Goal: Task Accomplishment & Management: Manage account settings

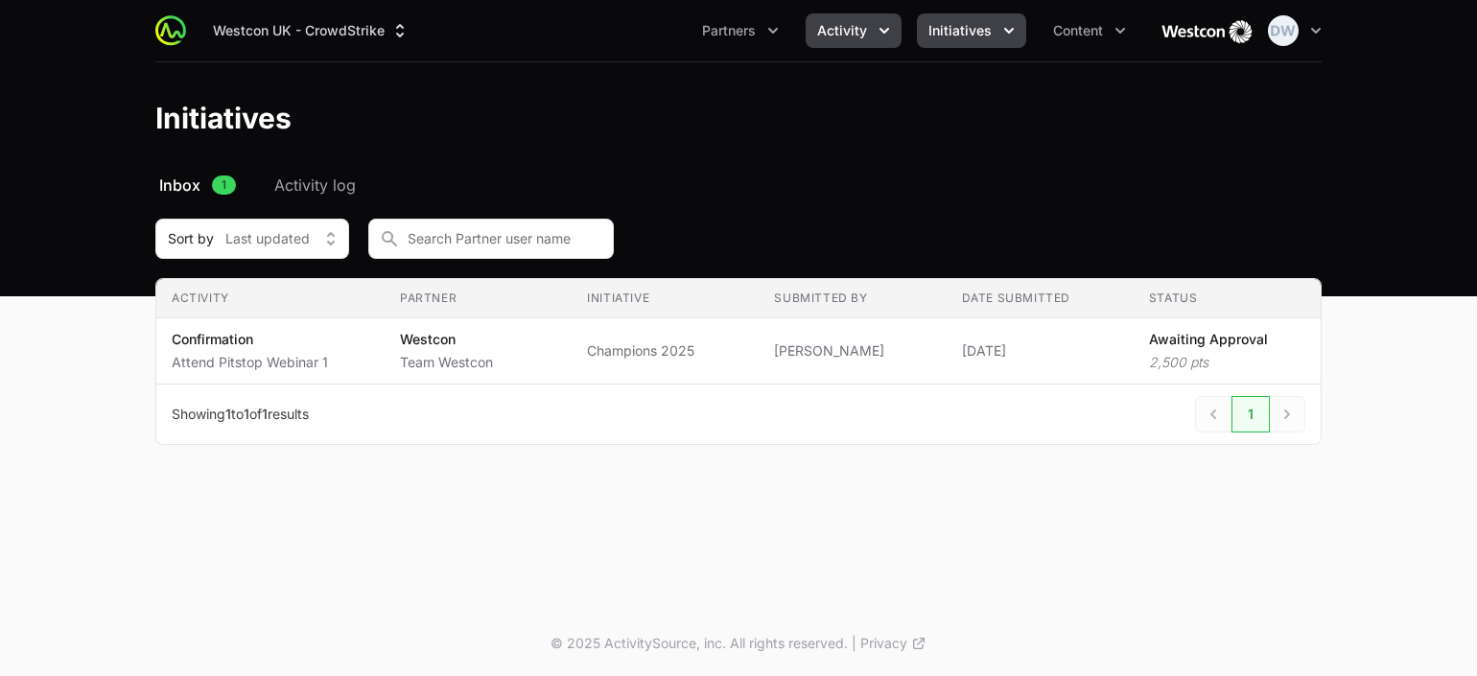
click at [856, 27] on span "Activity" at bounding box center [842, 30] width 50 height 19
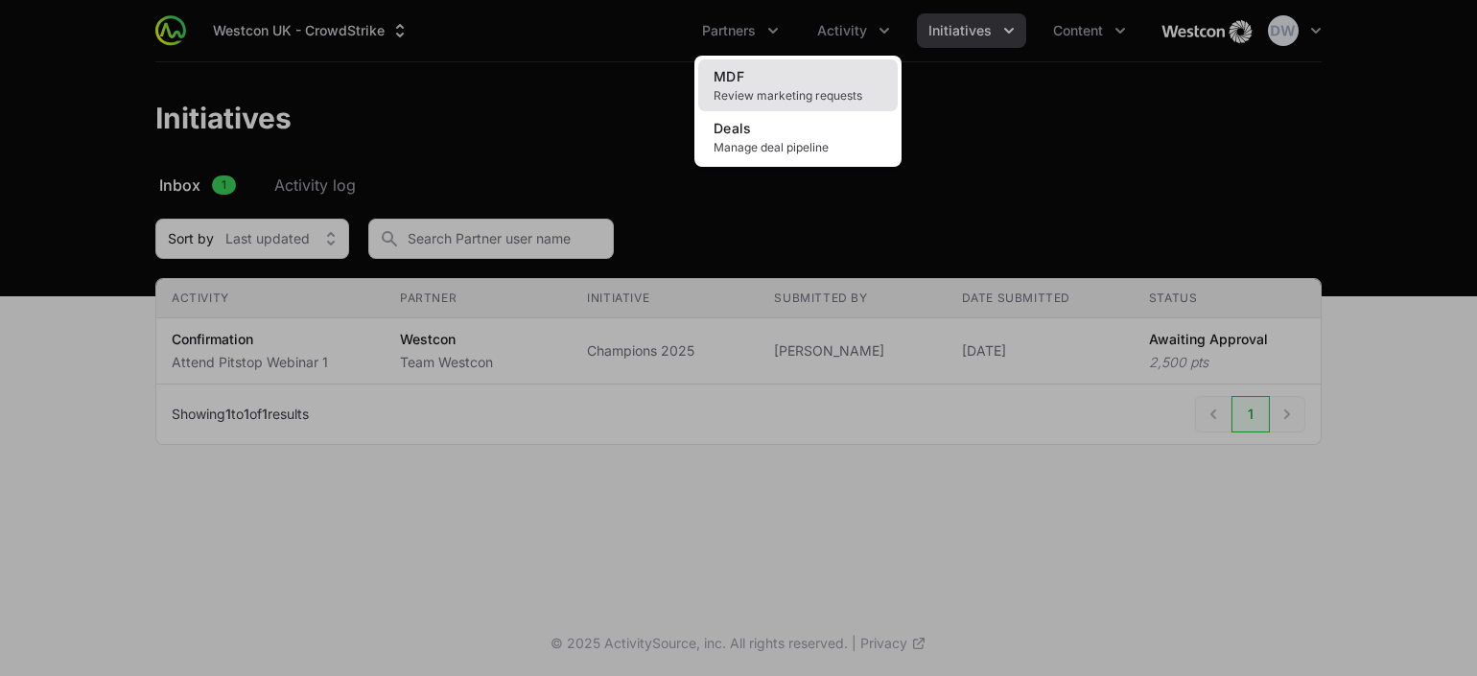
click at [748, 88] on span "Review marketing requests" at bounding box center [798, 95] width 169 height 15
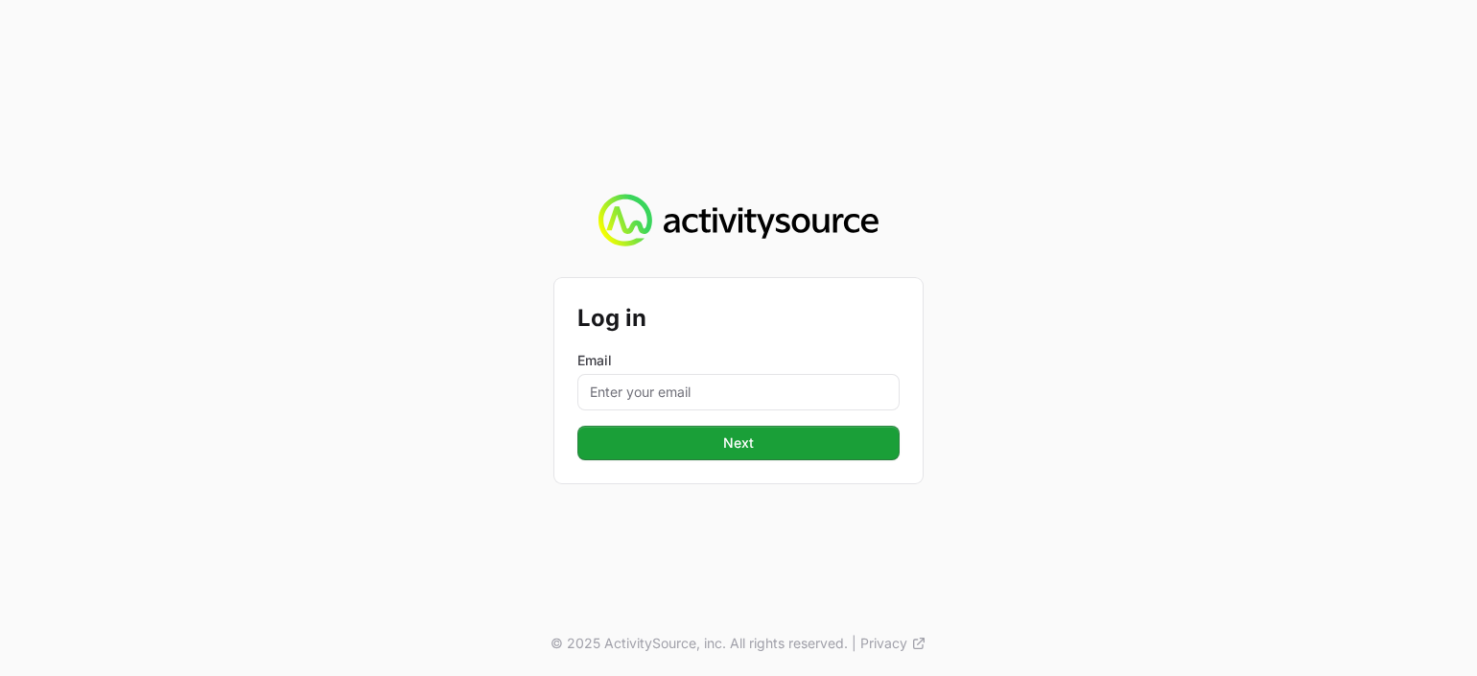
click at [653, 369] on div "Email" at bounding box center [739, 380] width 322 height 59
click at [643, 387] on input "Email" at bounding box center [739, 392] width 322 height 36
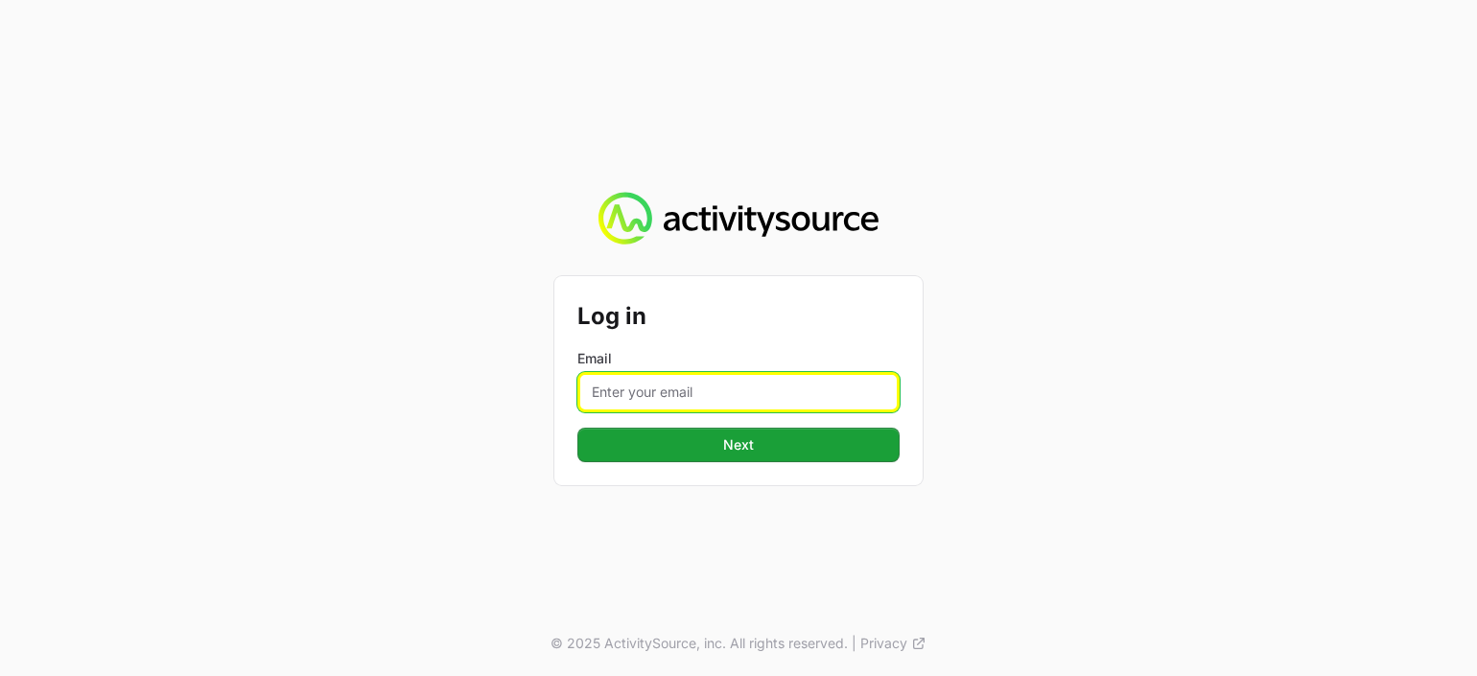
click at [697, 398] on input "Email" at bounding box center [739, 392] width 322 height 40
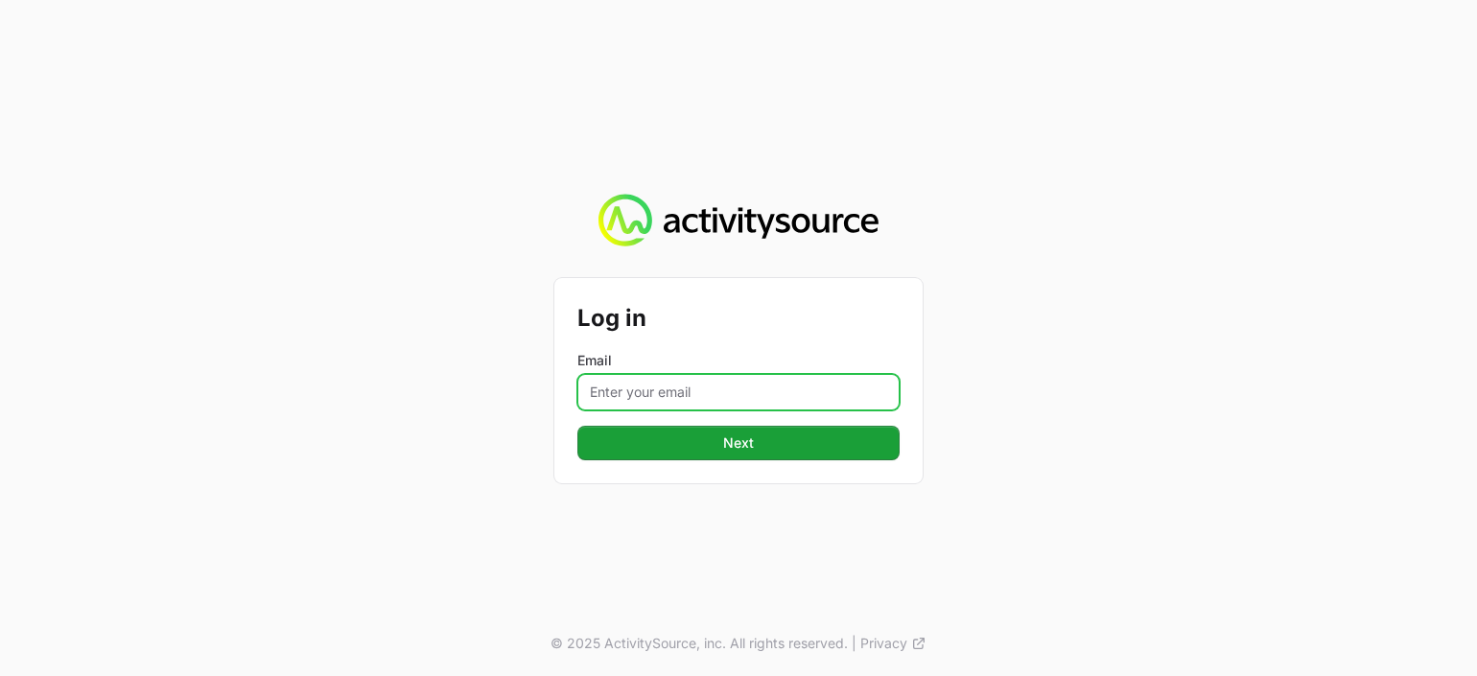
type input "[PERSON_NAME][EMAIL_ADDRESS][PERSON_NAME][DOMAIN_NAME]"
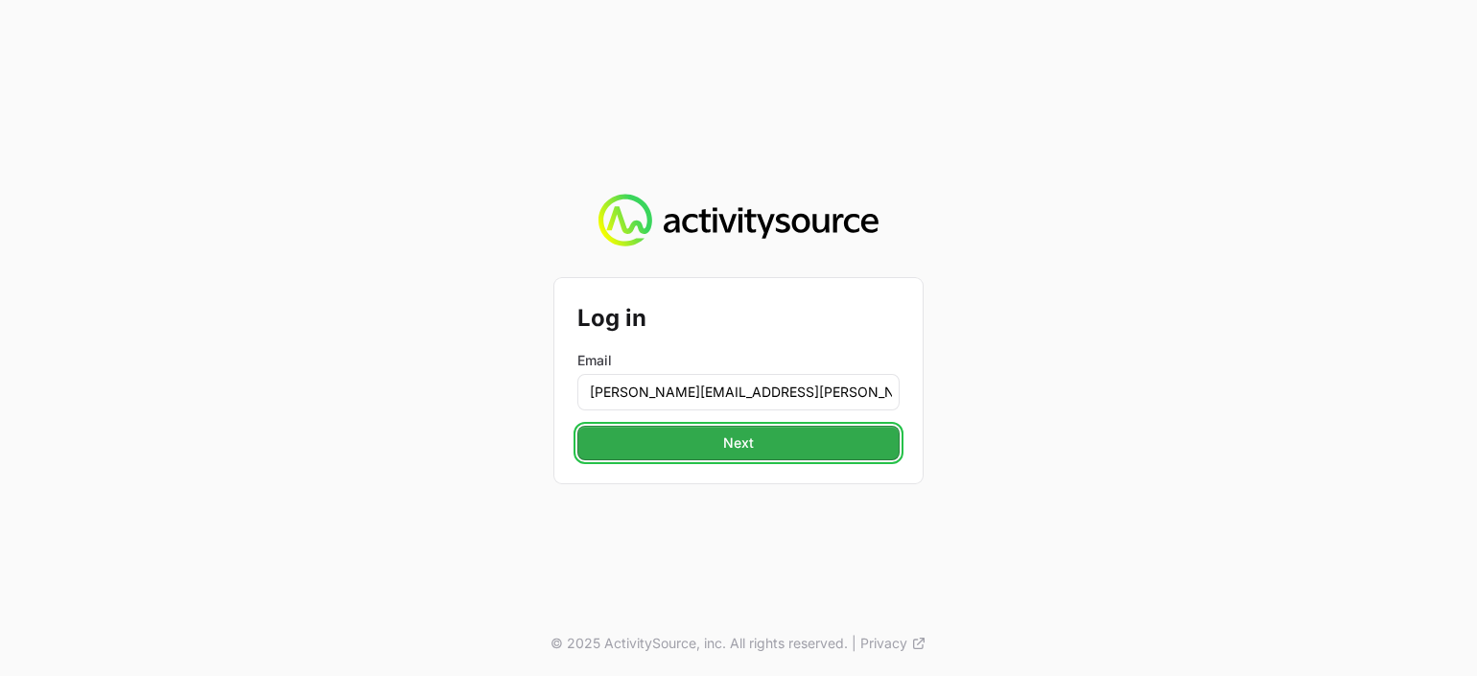
click at [731, 448] on span "Next" at bounding box center [738, 443] width 299 height 23
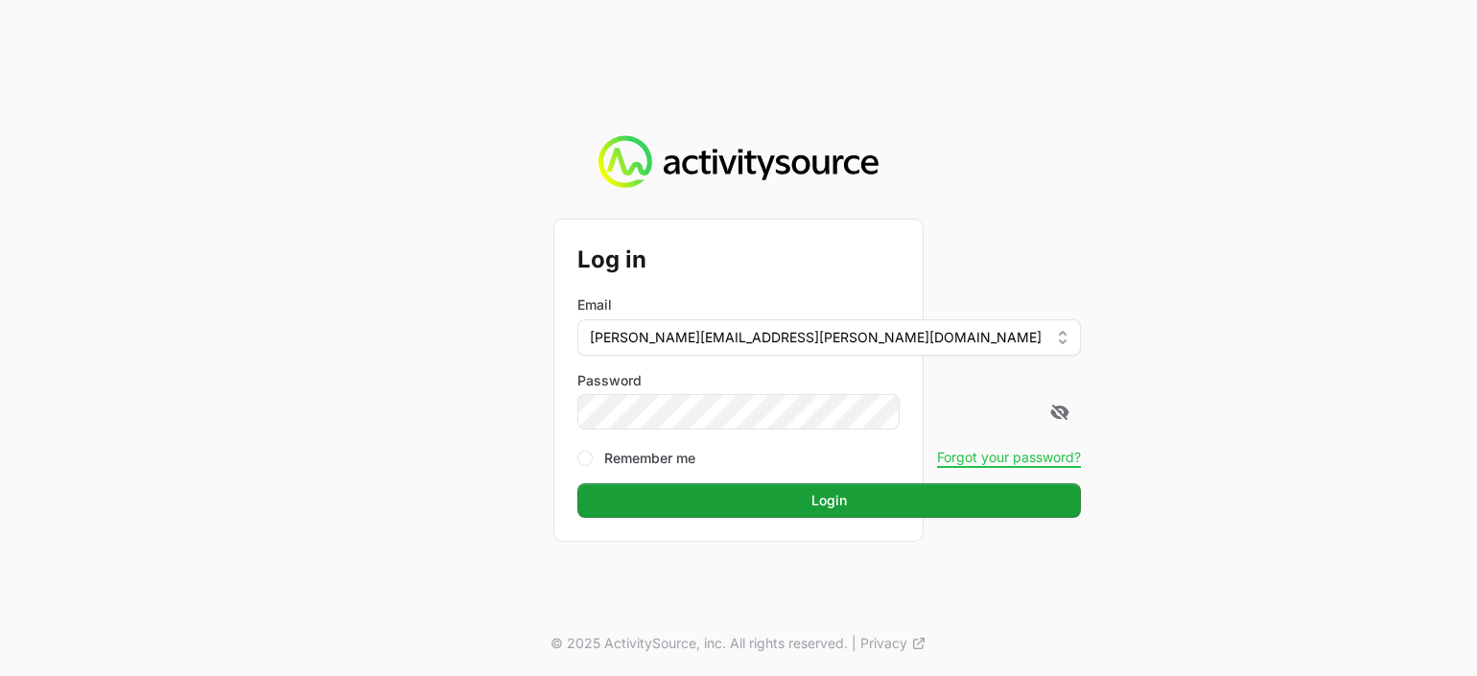
click at [578, 483] on button "Login Login" at bounding box center [830, 500] width 504 height 35
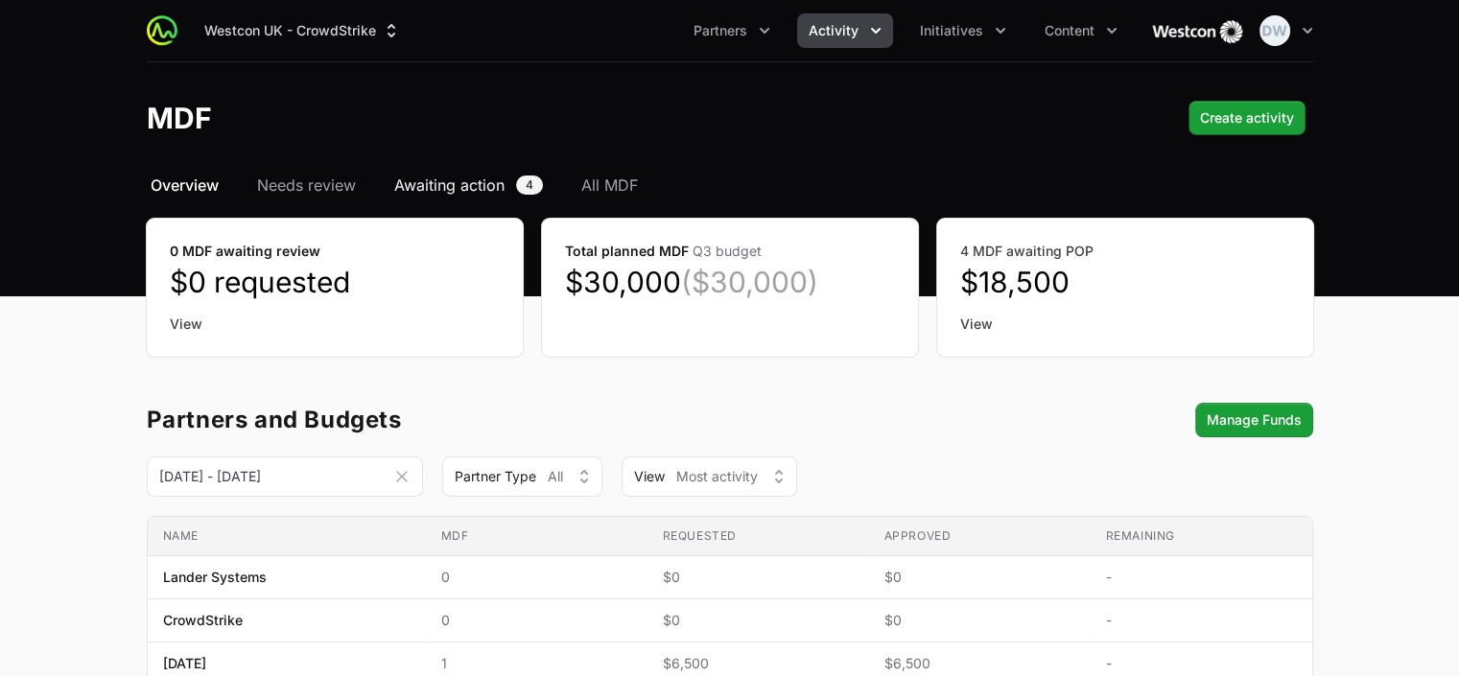
click at [474, 180] on span "Awaiting action" at bounding box center [449, 185] width 110 height 23
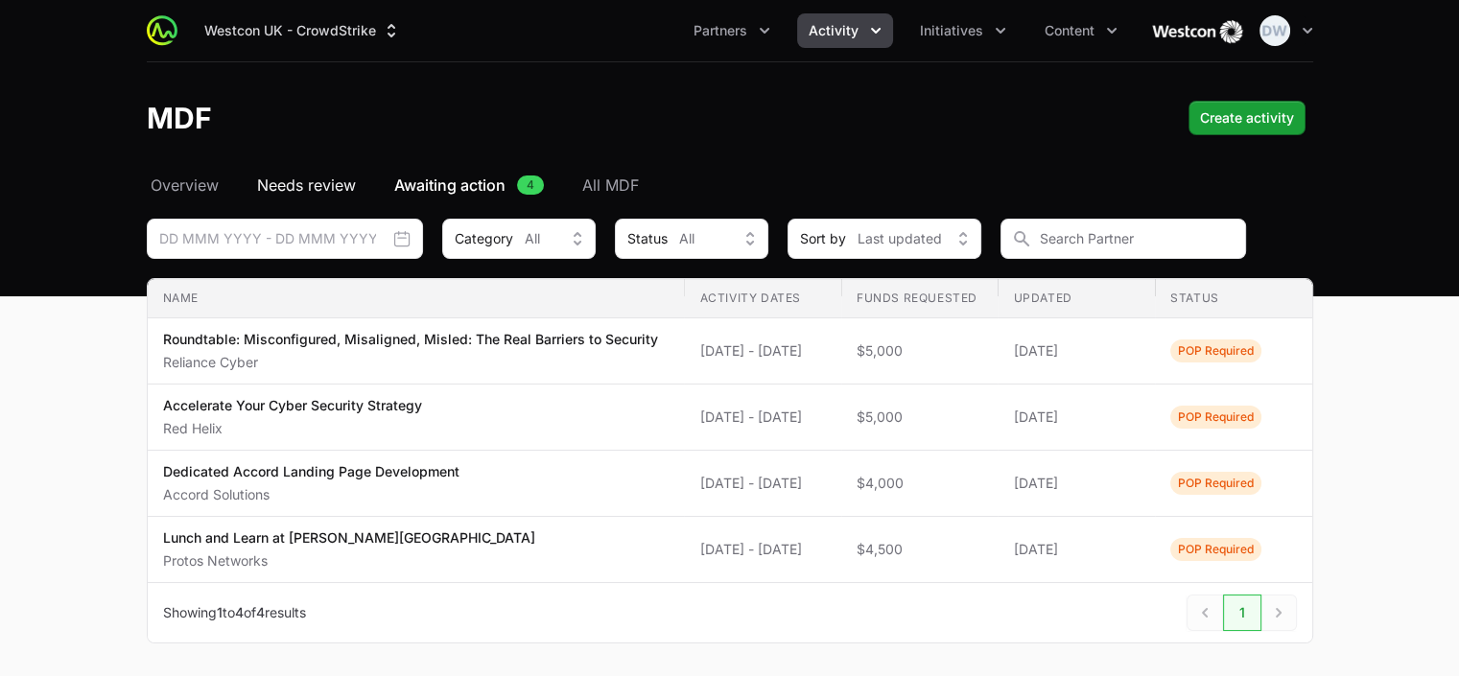
click at [316, 185] on span "Needs review" at bounding box center [306, 185] width 99 height 23
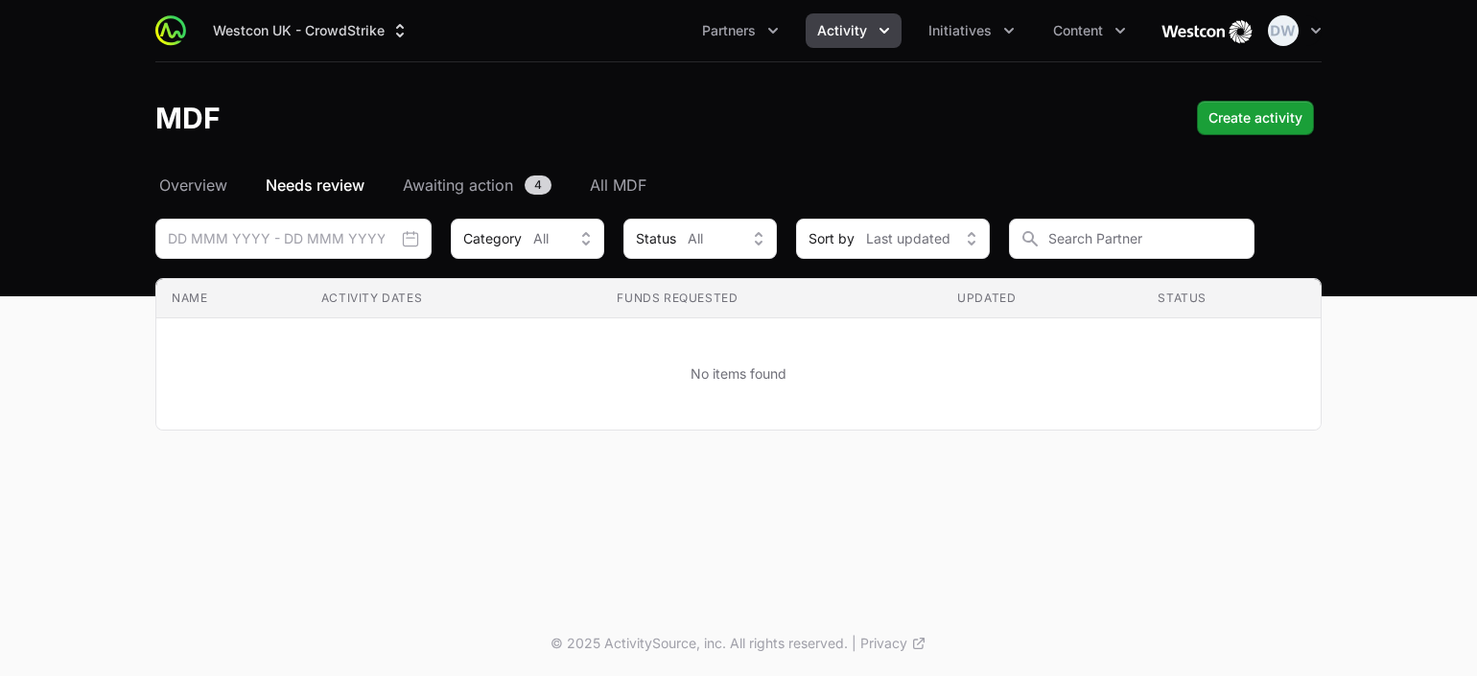
click at [655, 169] on header "MDF Create activity Create activity" at bounding box center [738, 117] width 1477 height 111
drag, startPoint x: 638, startPoint y: 177, endPoint x: 691, endPoint y: 164, distance: 54.2
click at [638, 177] on span "All MDF" at bounding box center [618, 185] width 57 height 23
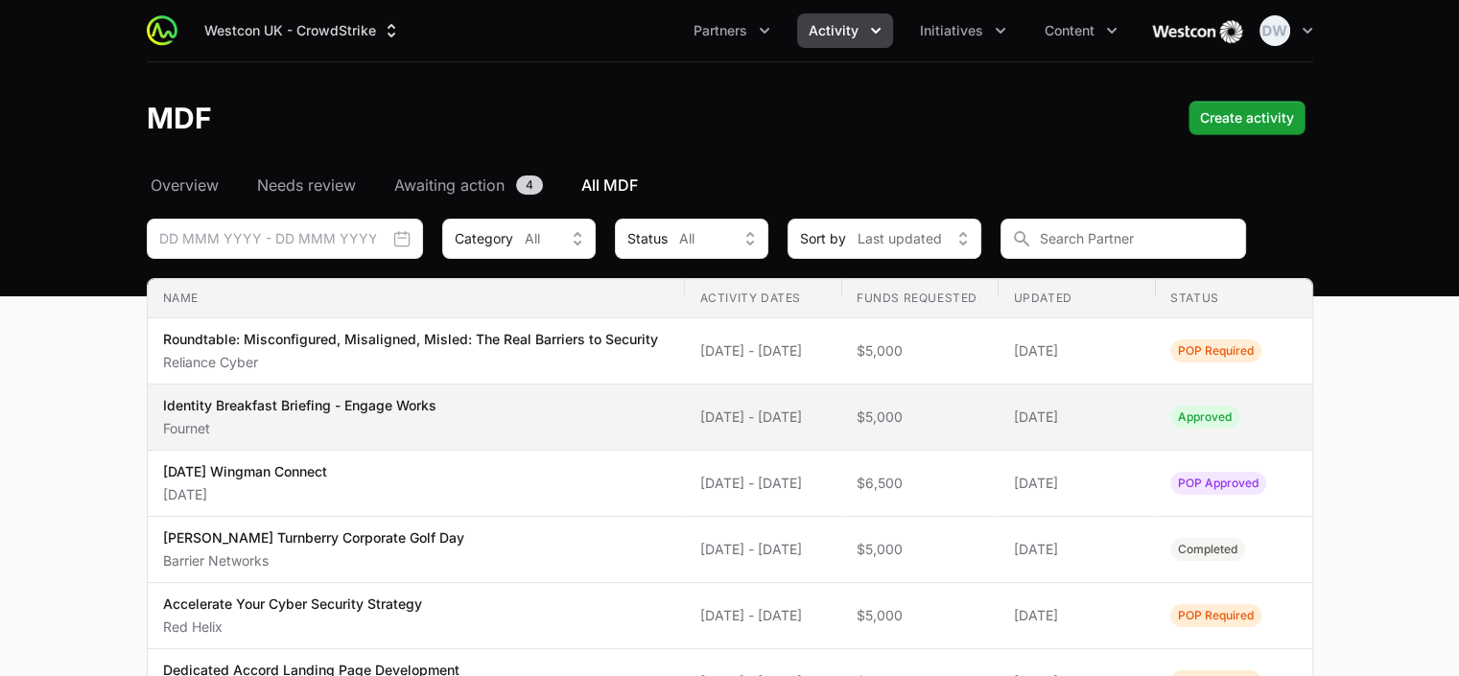
click at [410, 415] on p "Identity Breakfast Briefing - Engage Works" at bounding box center [299, 405] width 273 height 19
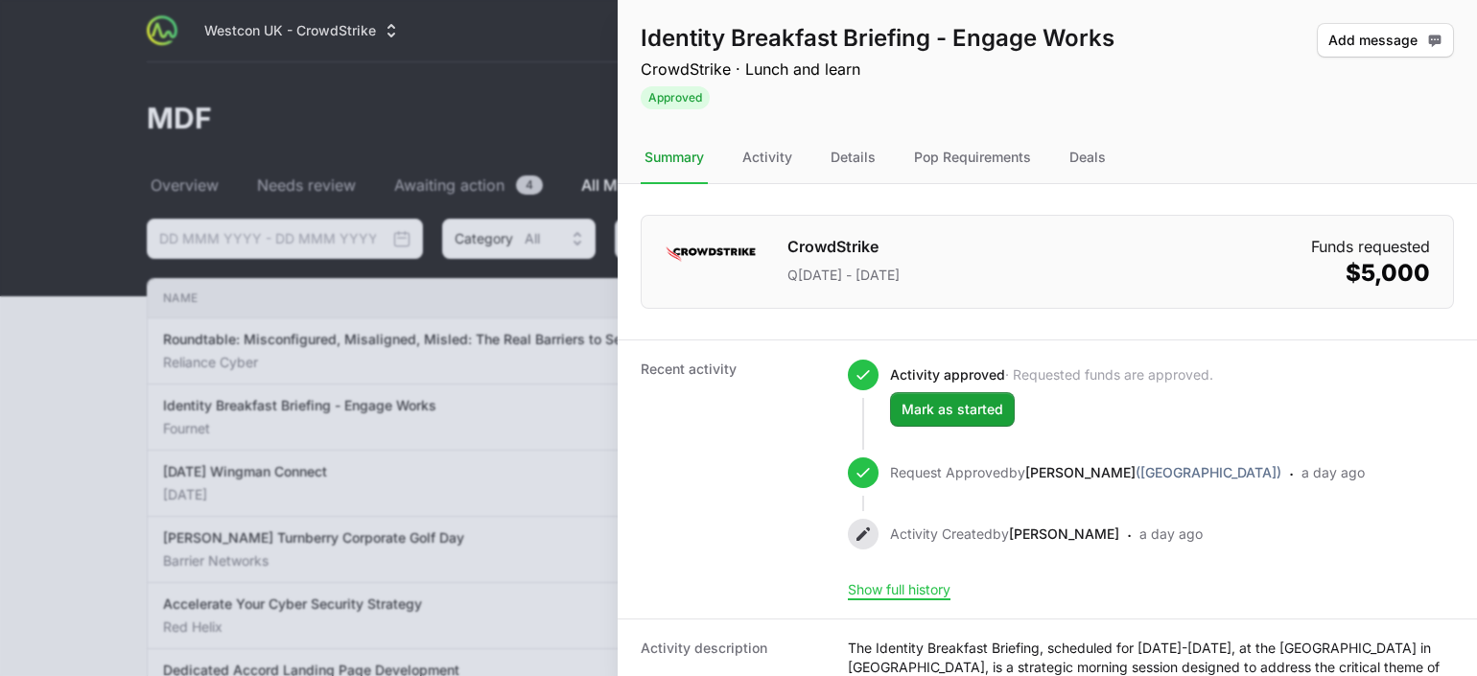
click at [68, 158] on div at bounding box center [738, 338] width 1477 height 676
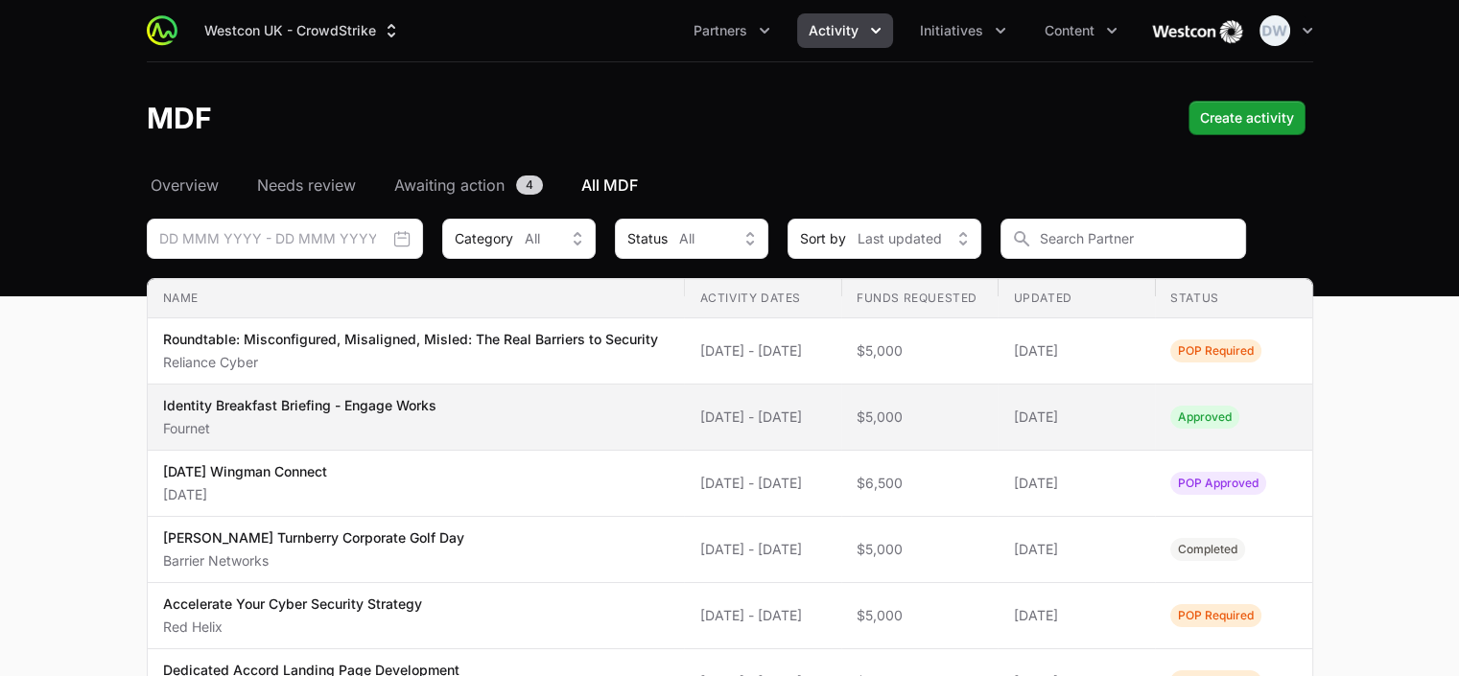
click at [341, 415] on p "Identity Breakfast Briefing - Engage Works" at bounding box center [299, 405] width 273 height 19
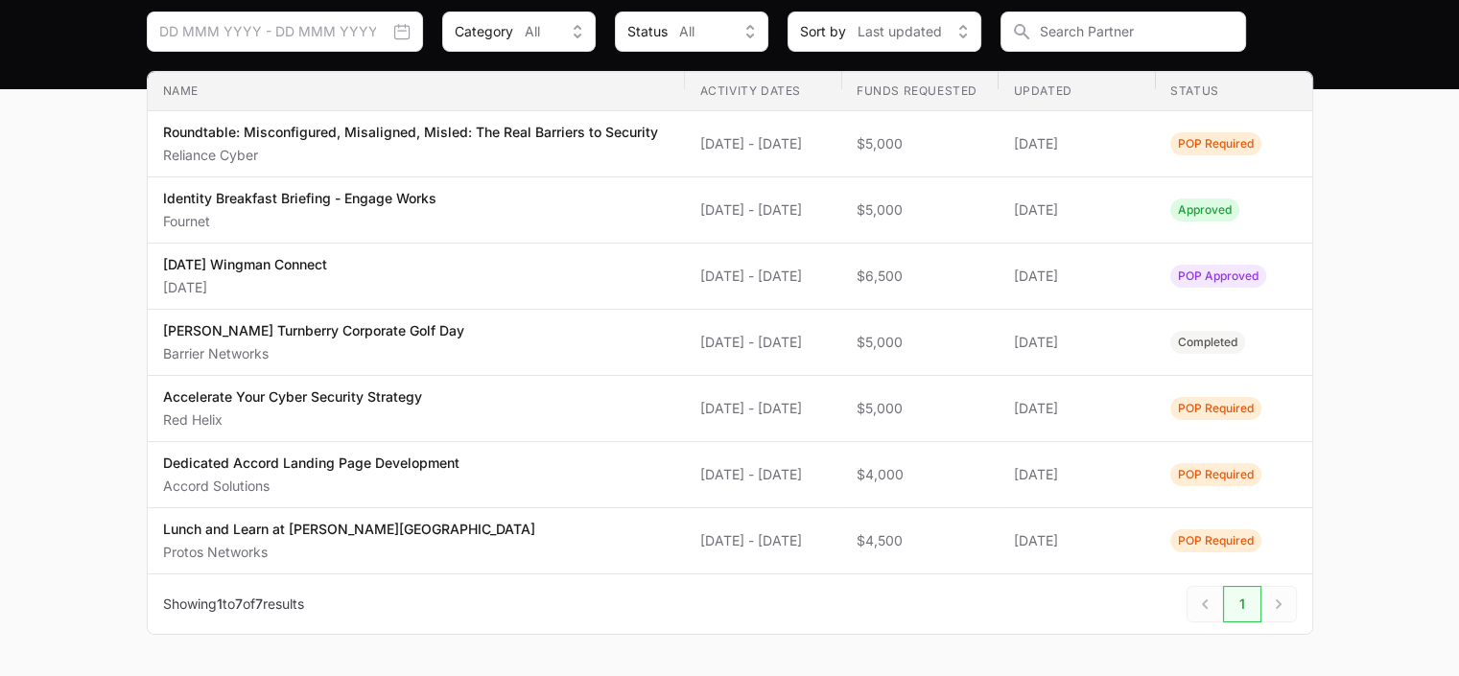
scroll to position [294, 0]
